Goal: Task Accomplishment & Management: Use online tool/utility

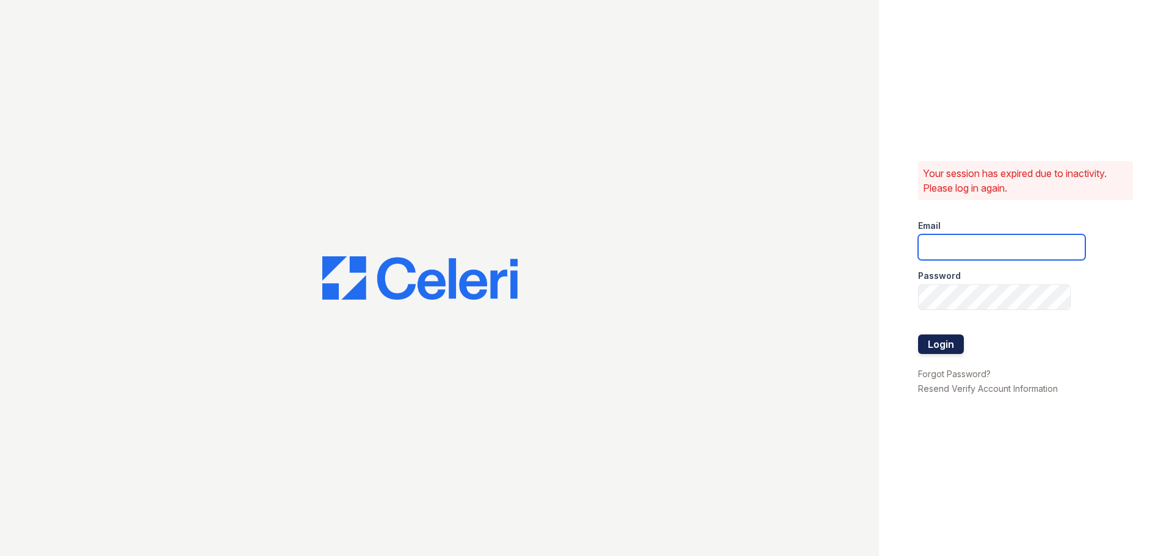
type input "[EMAIL_ADDRESS][PERSON_NAME][DOMAIN_NAME]"
click at [943, 342] on button "Login" at bounding box center [941, 344] width 46 height 20
